Goal: Transaction & Acquisition: Purchase product/service

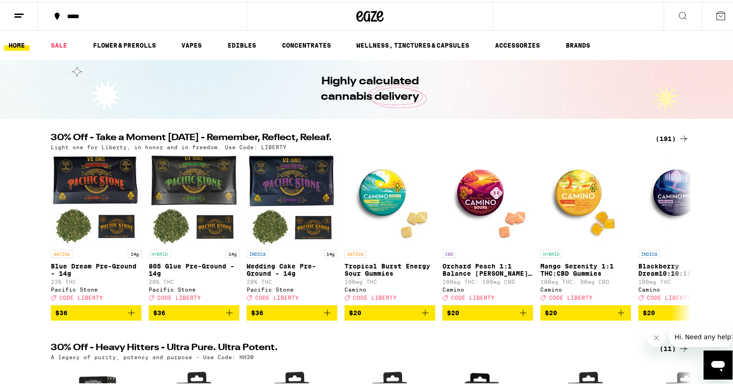
click at [657, 316] on span "$20" at bounding box center [683, 310] width 82 height 11
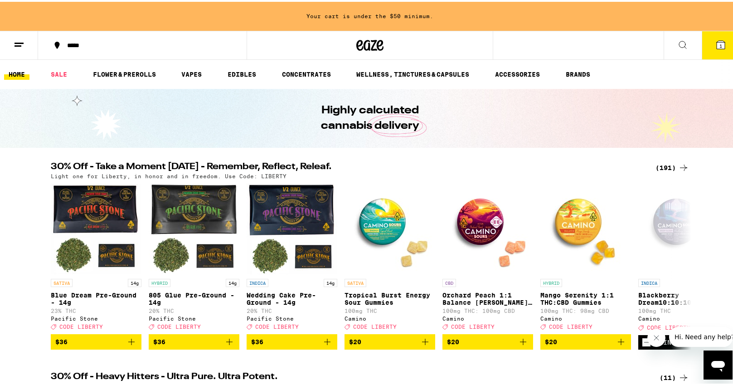
click at [718, 42] on icon at bounding box center [720, 43] width 11 height 11
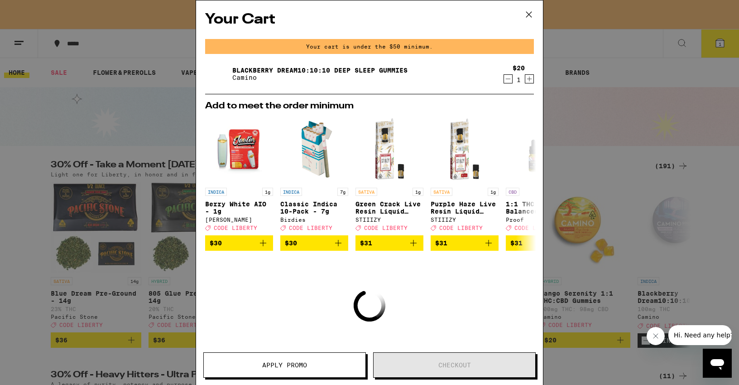
click at [525, 79] on icon "Increment" at bounding box center [529, 78] width 8 height 11
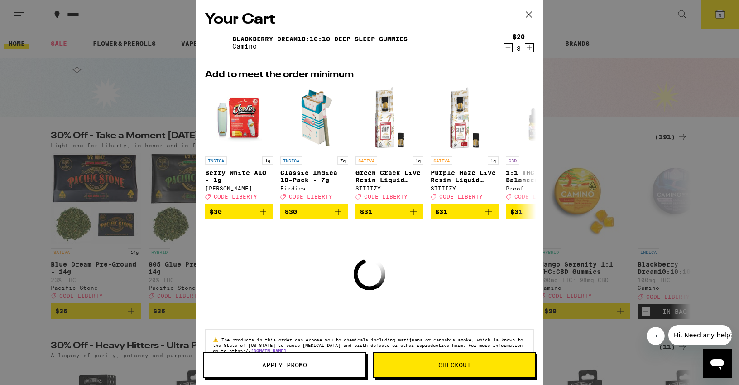
click at [524, 79] on h2 "Add to meet the order minimum" at bounding box center [369, 74] width 329 height 9
click at [527, 48] on icon "Increment" at bounding box center [529, 47] width 5 height 5
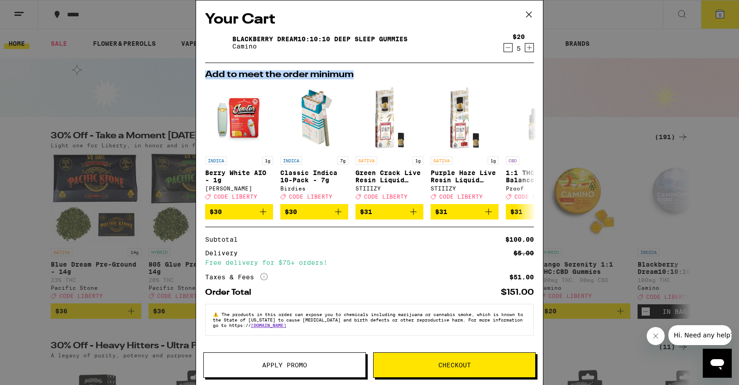
click at [287, 371] on button "Apply Promo" at bounding box center [284, 364] width 163 height 25
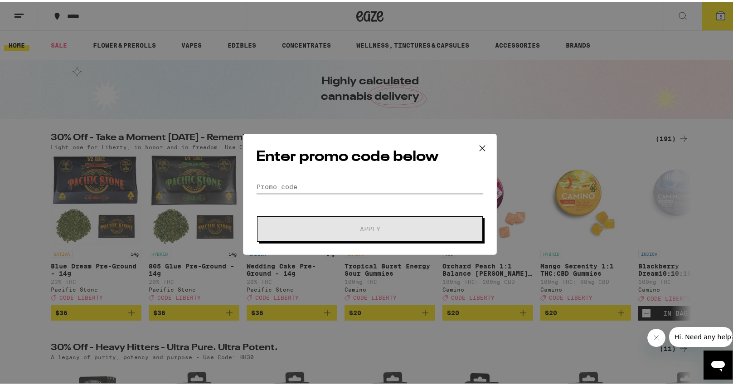
click at [293, 188] on input "Promo Code" at bounding box center [369, 185] width 227 height 14
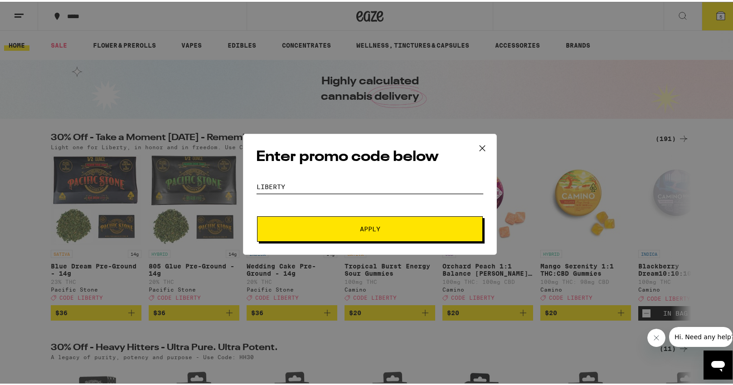
type input "liberty"
click at [322, 219] on button "Apply" at bounding box center [370, 226] width 226 height 25
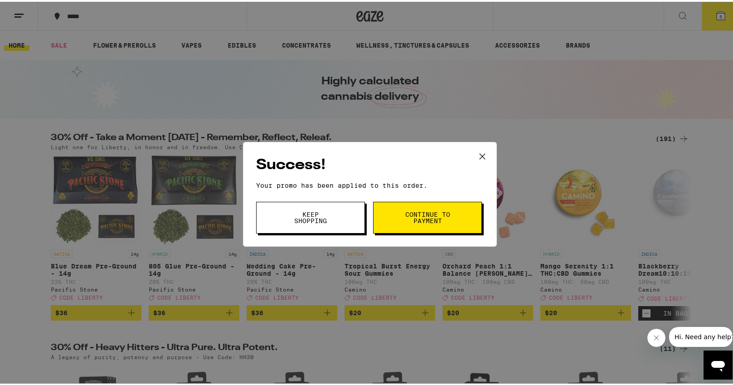
click at [434, 219] on span "Continue to payment" at bounding box center [427, 215] width 46 height 13
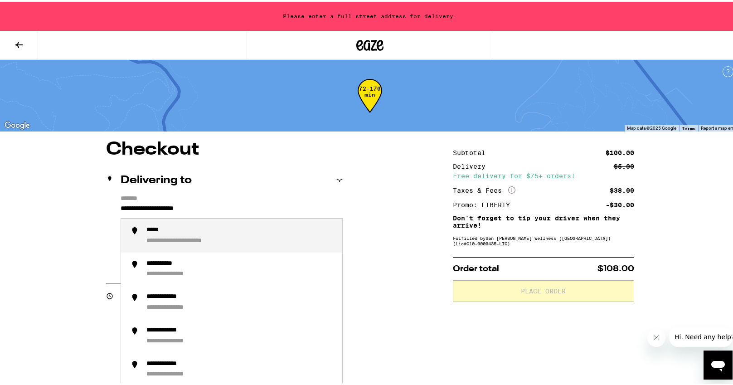
drag, startPoint x: 231, startPoint y: 203, endPoint x: 92, endPoint y: 210, distance: 139.3
click at [92, 210] on div "**********" at bounding box center [369, 371] width 652 height 464
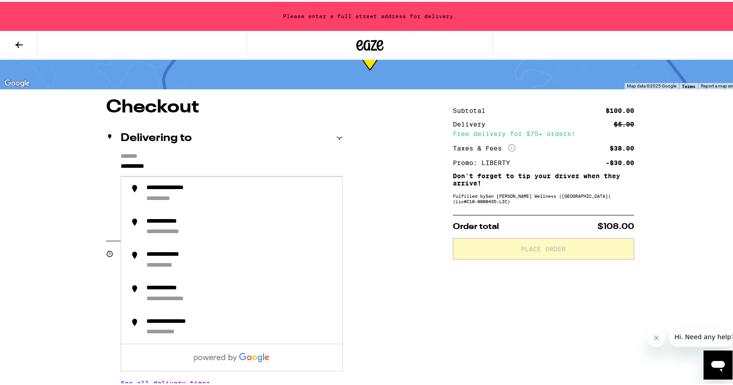
scroll to position [60, 0]
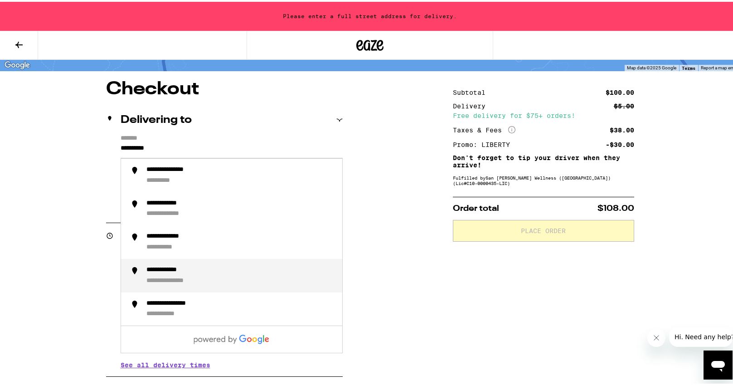
click at [174, 272] on div "**********" at bounding box center [172, 268] width 53 height 8
type input "**********"
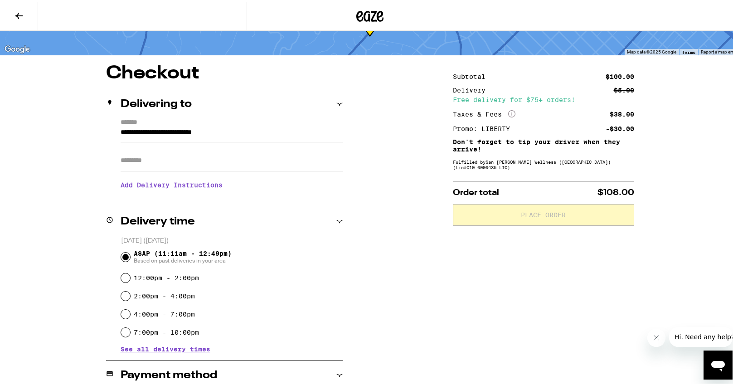
scroll to position [62, 0]
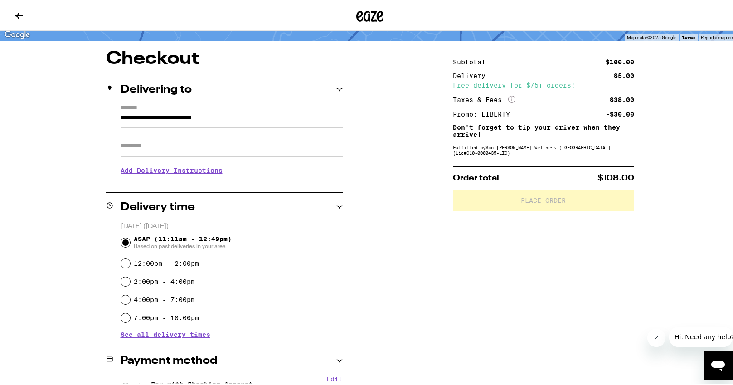
click at [188, 332] on span "See all delivery times" at bounding box center [165, 332] width 90 height 6
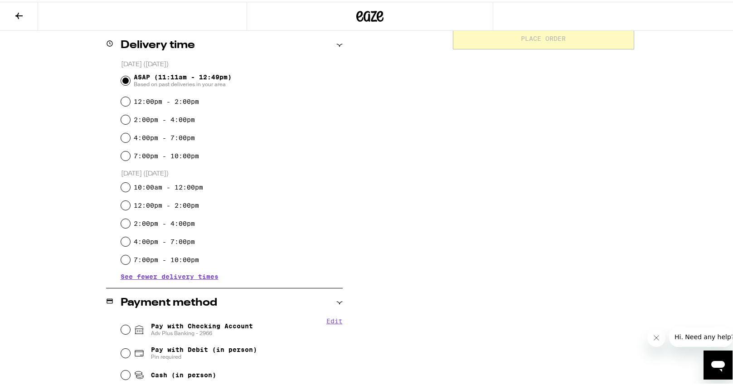
scroll to position [233, 0]
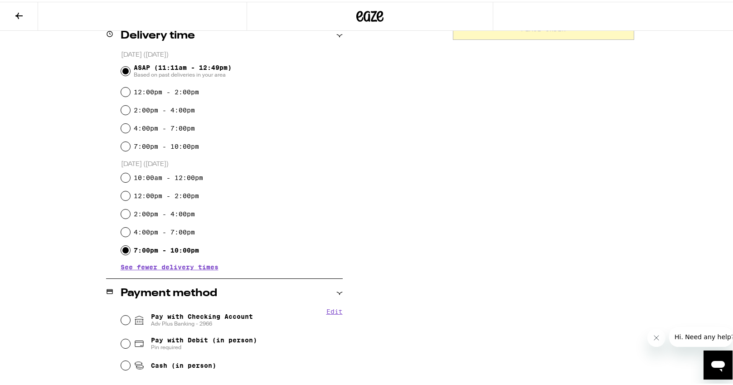
click at [121, 250] on input "7:00pm - 10:00pm" at bounding box center [125, 248] width 9 height 9
radio input "true"
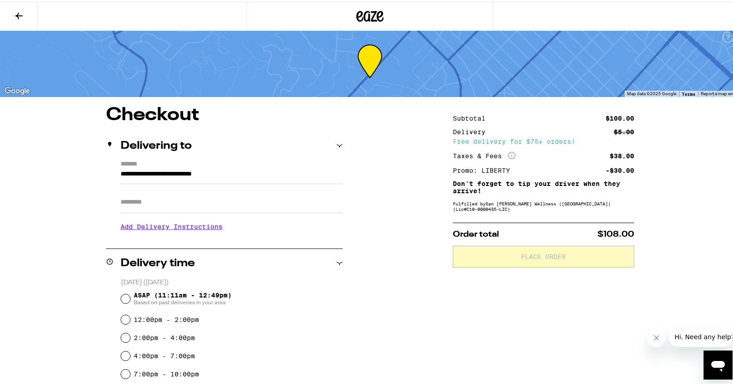
scroll to position [0, 0]
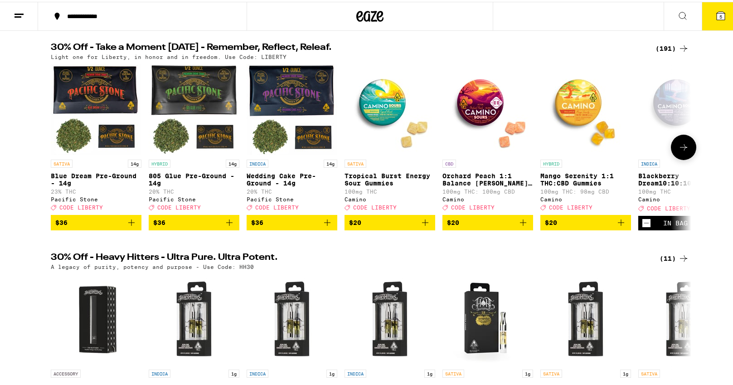
scroll to position [91, 0]
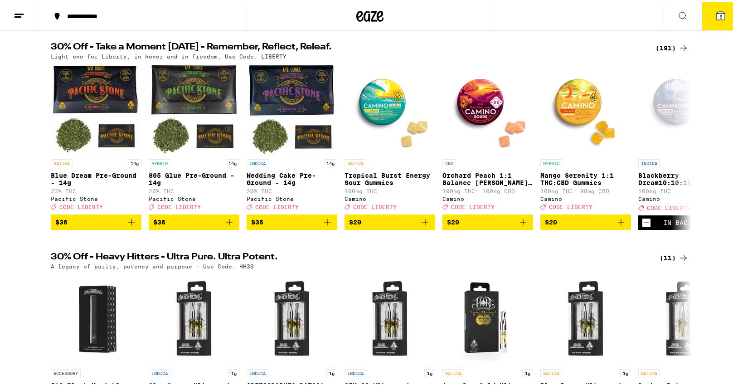
click at [681, 14] on button at bounding box center [682, 14] width 38 height 29
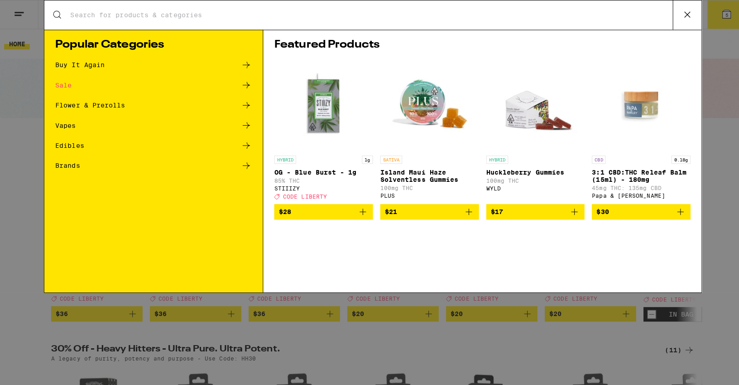
scroll to position [0, 0]
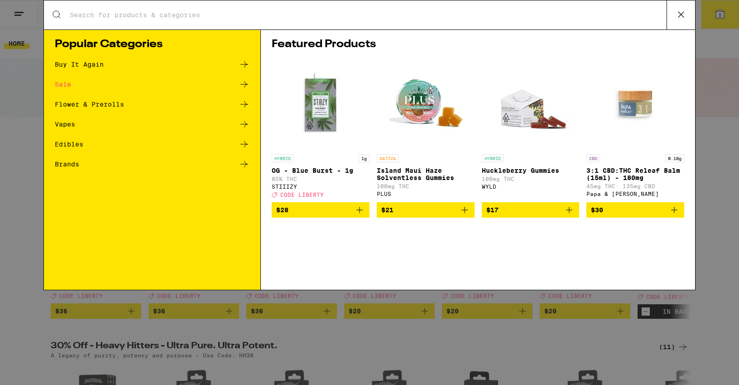
click at [726, 153] on div "Search for Products Popular Categories Buy It Again Sale Flower & Prerolls Vape…" at bounding box center [369, 192] width 739 height 385
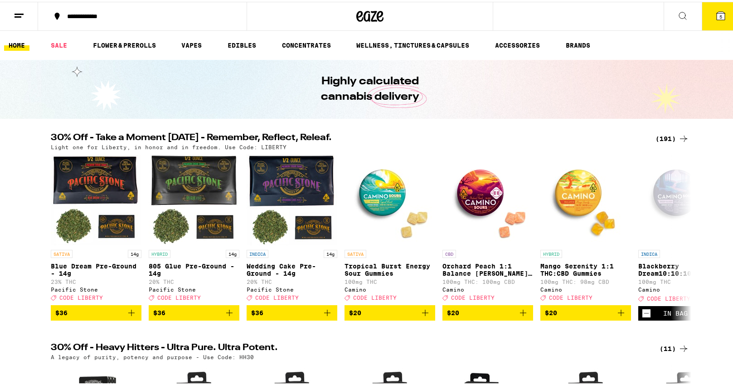
click at [23, 10] on icon at bounding box center [19, 14] width 11 height 11
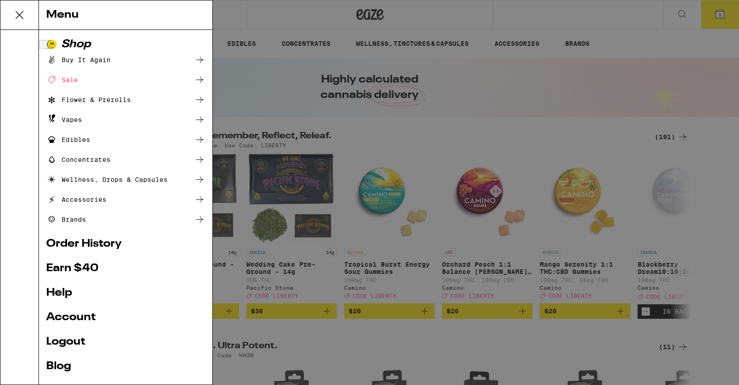
click at [72, 344] on link "Logout" at bounding box center [125, 341] width 159 height 11
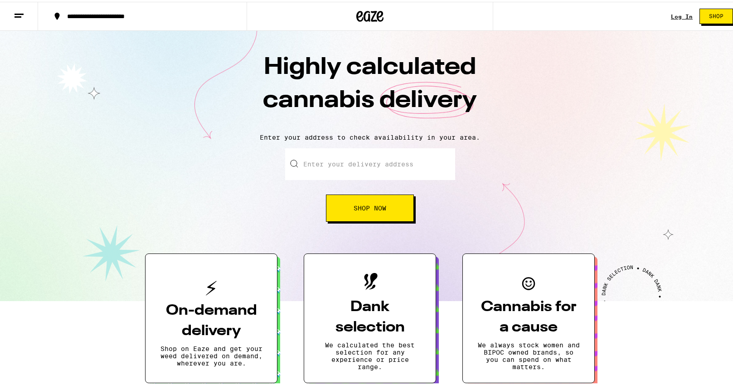
click at [671, 12] on link "Log In" at bounding box center [681, 15] width 22 height 6
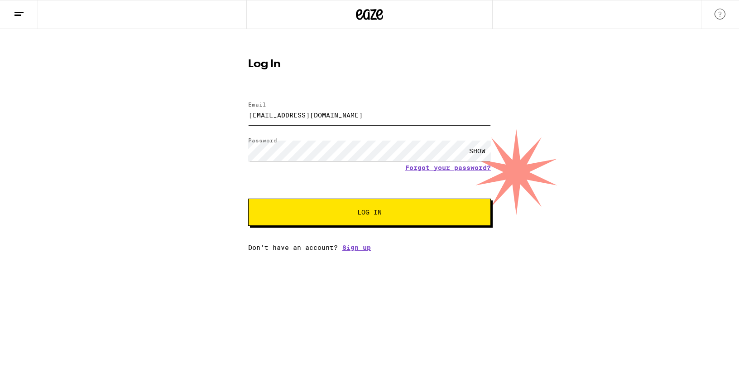
click at [254, 112] on input "[EMAIL_ADDRESS][DOMAIN_NAME]" at bounding box center [369, 115] width 243 height 20
type input "keiks@pacbell.net"
click at [328, 218] on button "Log In" at bounding box center [369, 211] width 243 height 27
